Goal: Navigation & Orientation: Find specific page/section

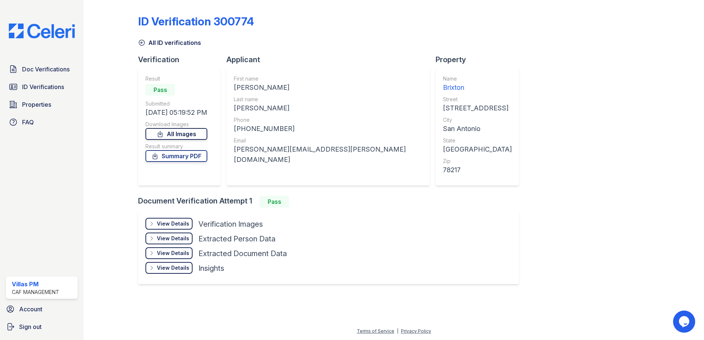
click at [188, 135] on link "All Images" at bounding box center [176, 134] width 62 height 12
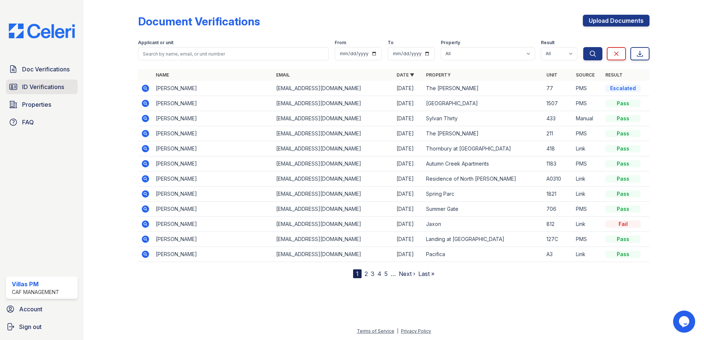
click at [35, 88] on span "ID Verifications" at bounding box center [43, 86] width 42 height 9
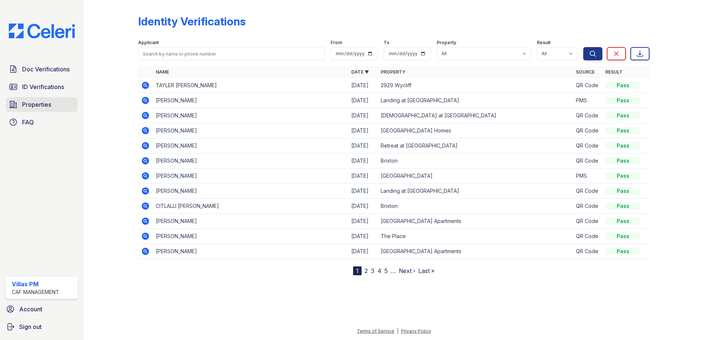
click at [44, 103] on span "Properties" at bounding box center [36, 104] width 29 height 9
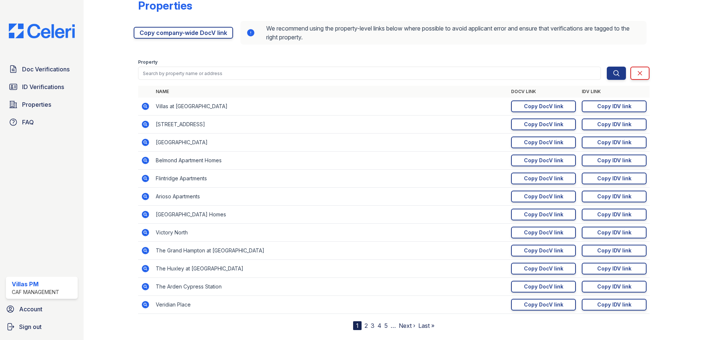
scroll to position [31, 0]
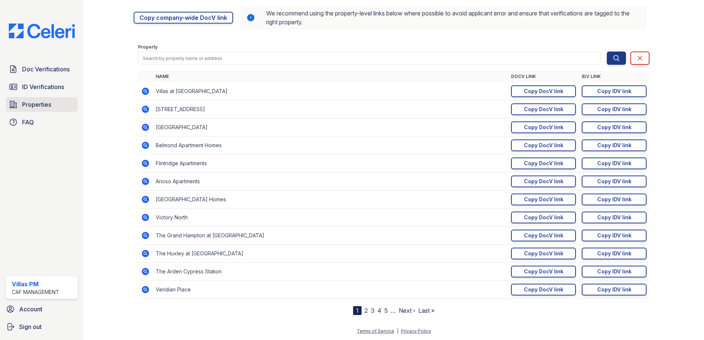
click at [47, 102] on span "Properties" at bounding box center [36, 104] width 29 height 9
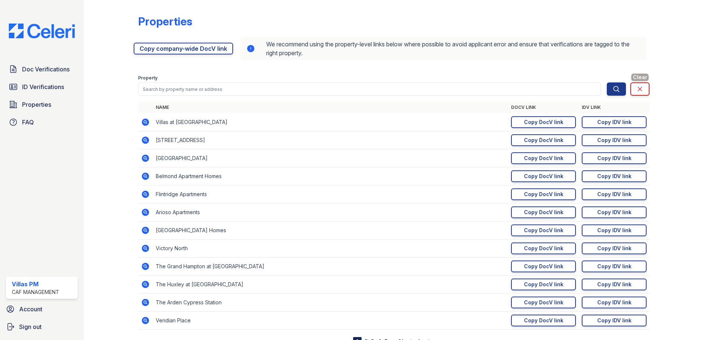
click at [636, 88] on icon at bounding box center [639, 88] width 7 height 7
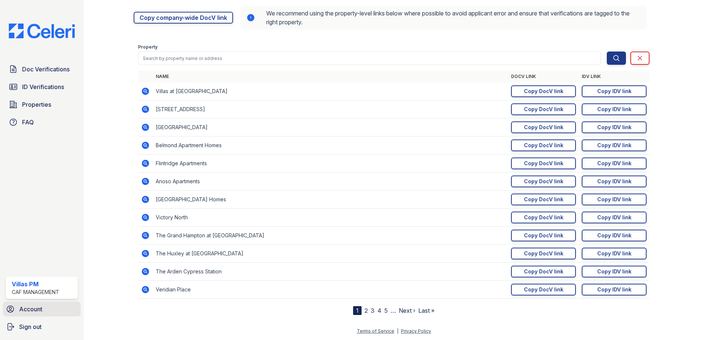
click at [32, 308] on span "Account" at bounding box center [30, 309] width 23 height 9
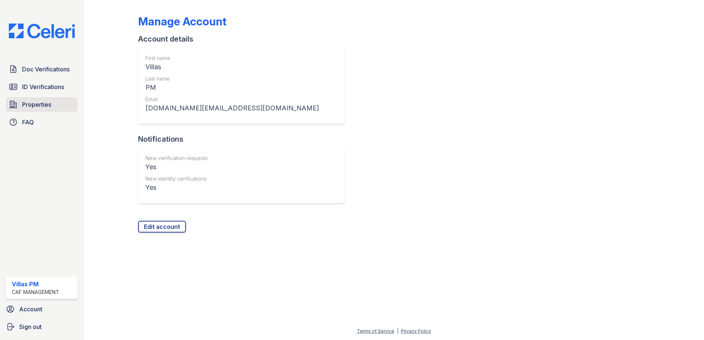
click at [36, 103] on span "Properties" at bounding box center [36, 104] width 29 height 9
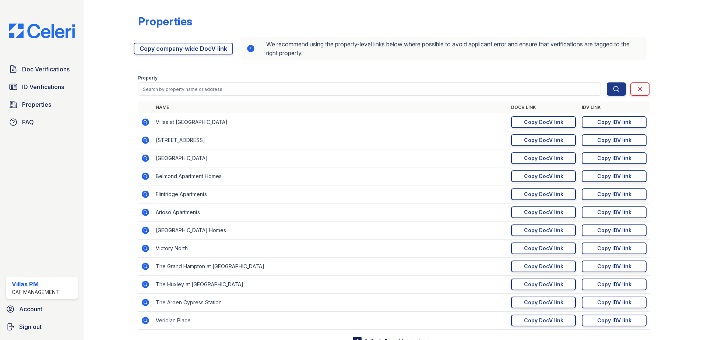
click at [144, 141] on icon at bounding box center [145, 140] width 9 height 9
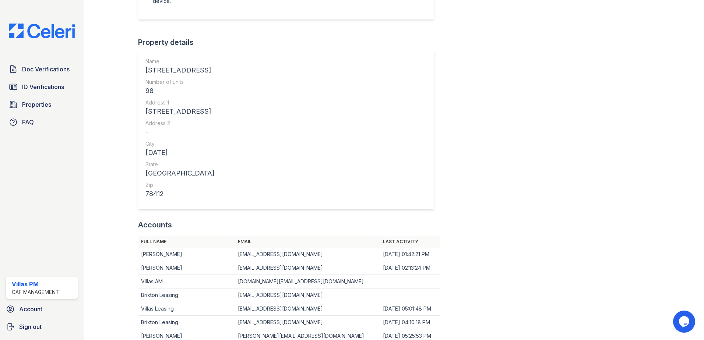
scroll to position [368, 0]
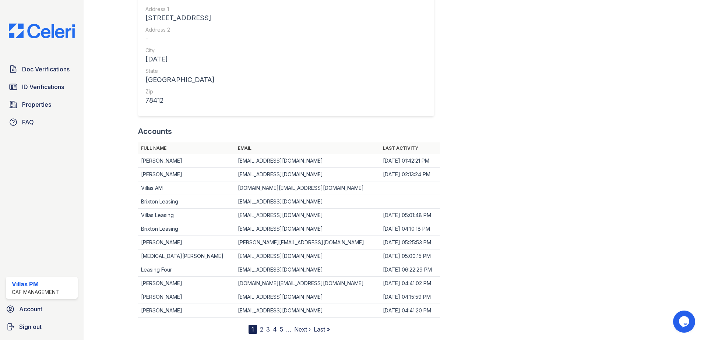
click at [263, 329] on link "2" at bounding box center [261, 329] width 3 height 7
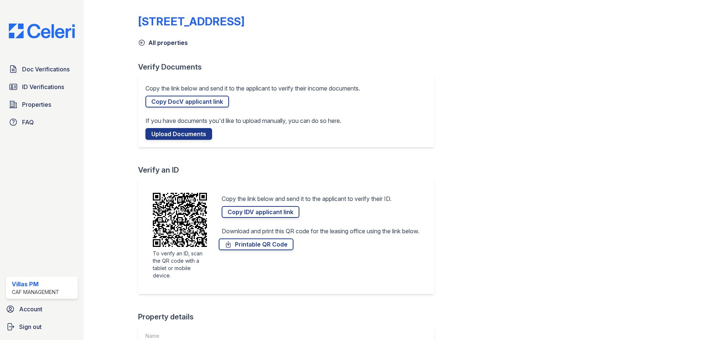
click at [140, 41] on icon at bounding box center [141, 42] width 7 height 7
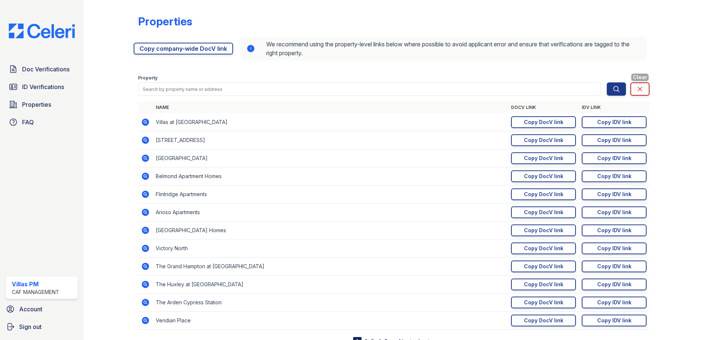
click at [636, 87] on icon at bounding box center [639, 88] width 7 height 7
click at [30, 67] on span "Doc Verifications" at bounding box center [45, 69] width 47 height 9
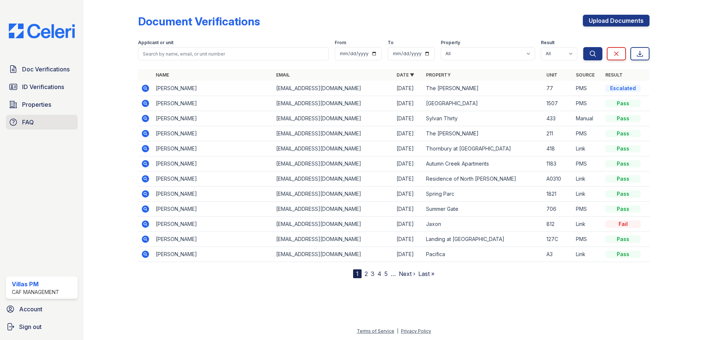
click at [32, 121] on span "FAQ" at bounding box center [28, 122] width 12 height 9
